Goal: Find specific page/section: Find specific page/section

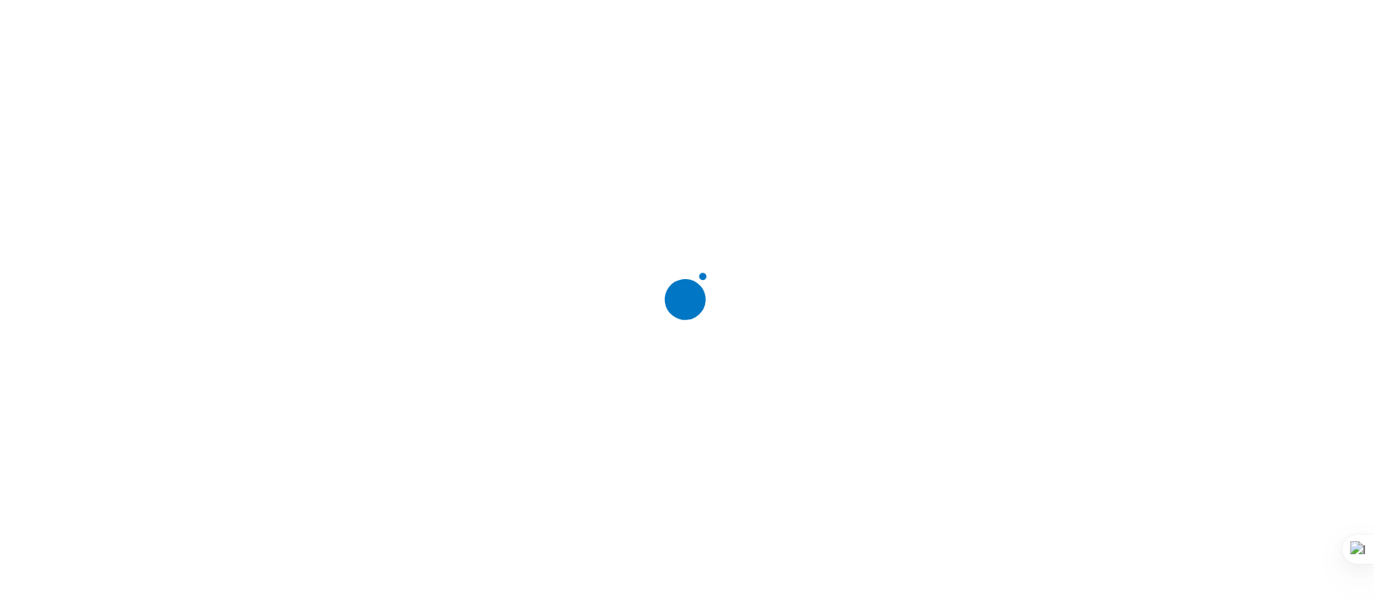
click at [803, 448] on div at bounding box center [693, 300] width 1374 height 600
